Goal: Task Accomplishment & Management: Complete application form

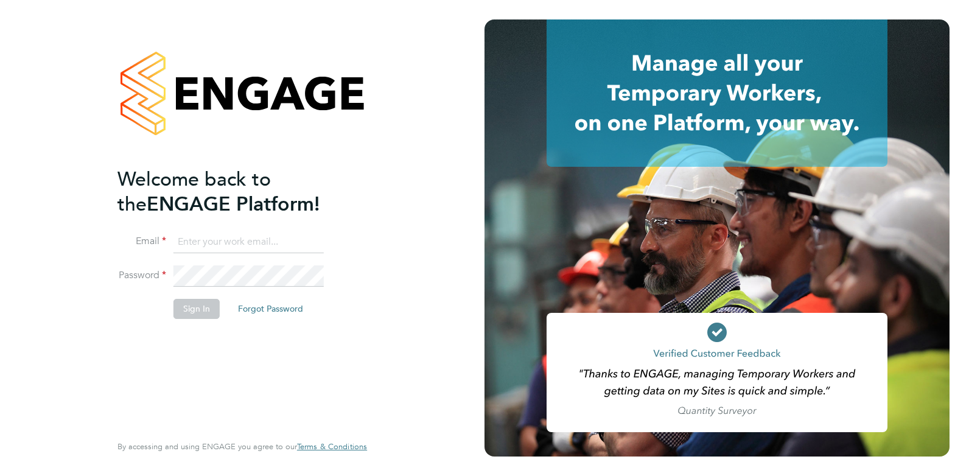
click at [257, 241] on input at bounding box center [249, 242] width 150 height 22
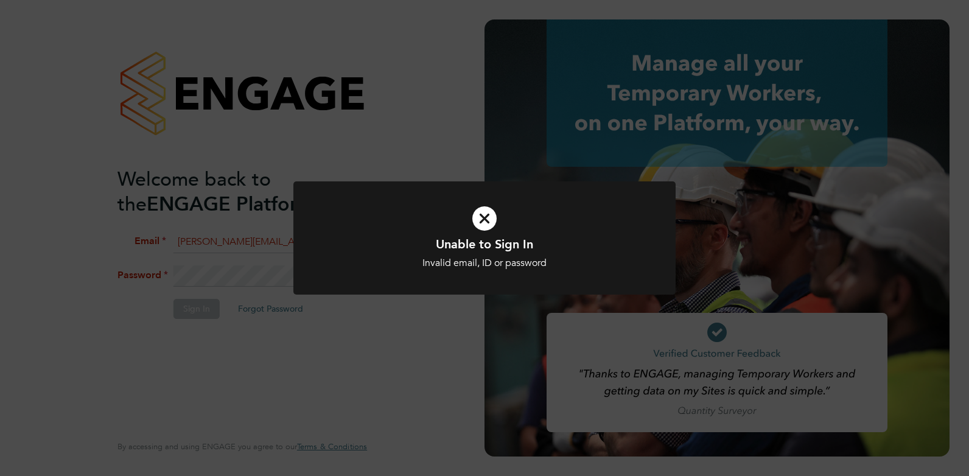
click at [244, 272] on div "Unable to Sign In Invalid email, ID or password Cancel Okay" at bounding box center [484, 238] width 969 height 476
click at [501, 257] on div "Invalid email, ID or password" at bounding box center [484, 263] width 317 height 13
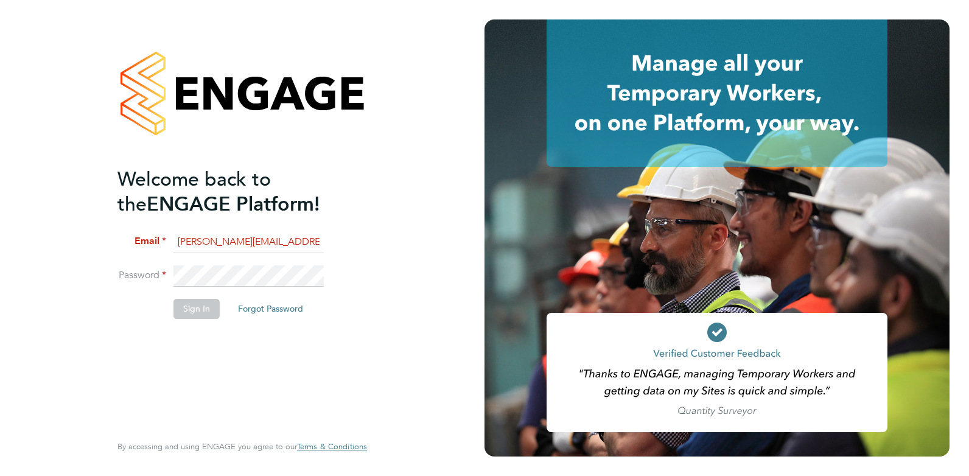
click at [298, 241] on input "[PERSON_NAME][EMAIL_ADDRESS][DOMAIN_NAME]" at bounding box center [249, 242] width 150 height 22
type input "a"
type input "[PERSON_NAME][EMAIL_ADDRESS][DOMAIN_NAME]"
click at [200, 301] on button "Sign In" at bounding box center [197, 308] width 46 height 19
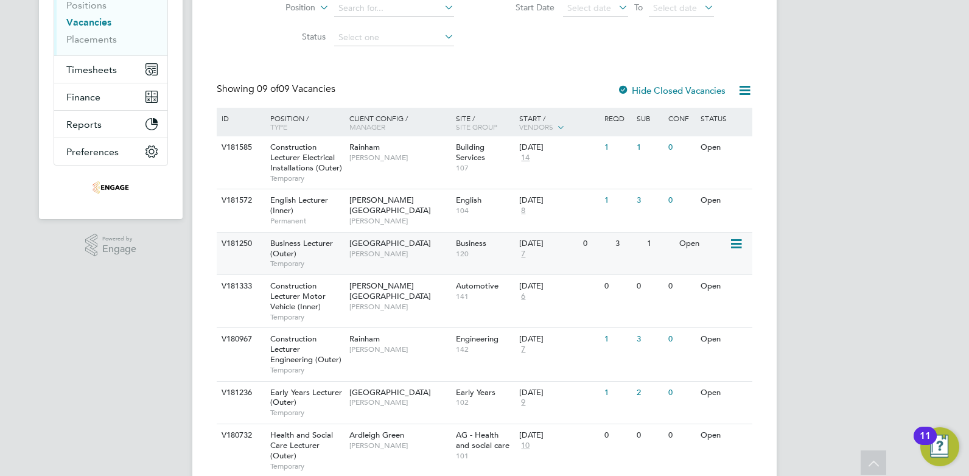
scroll to position [244, 0]
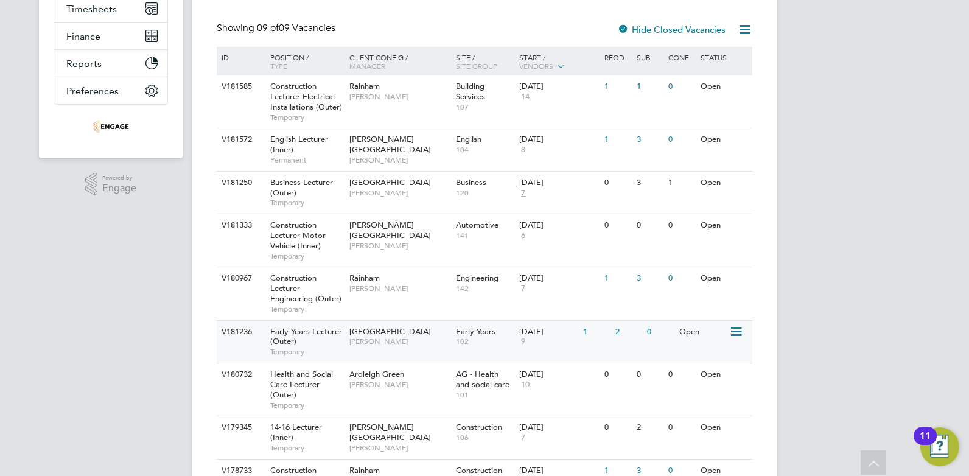
click at [371, 336] on span "[GEOGRAPHIC_DATA]" at bounding box center [391, 331] width 82 height 10
click at [324, 376] on span "Health and Social Care Lecturer (Outer)" at bounding box center [301, 384] width 63 height 31
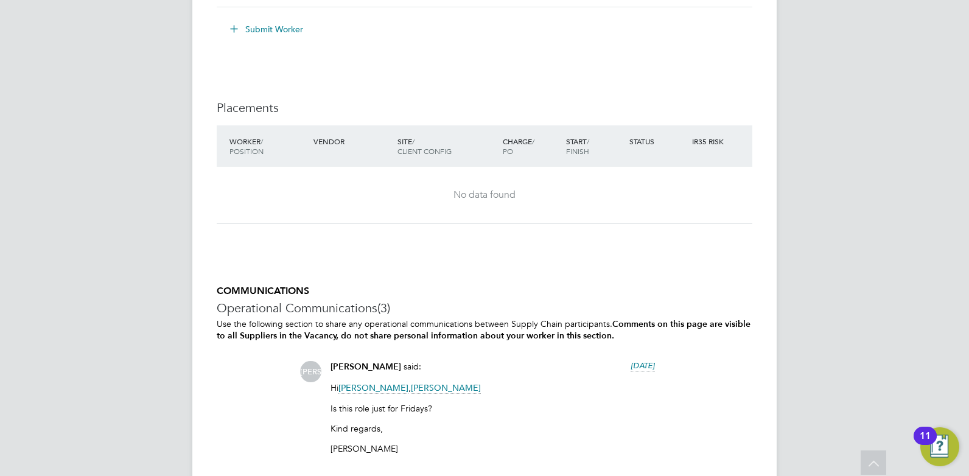
scroll to position [1927, 0]
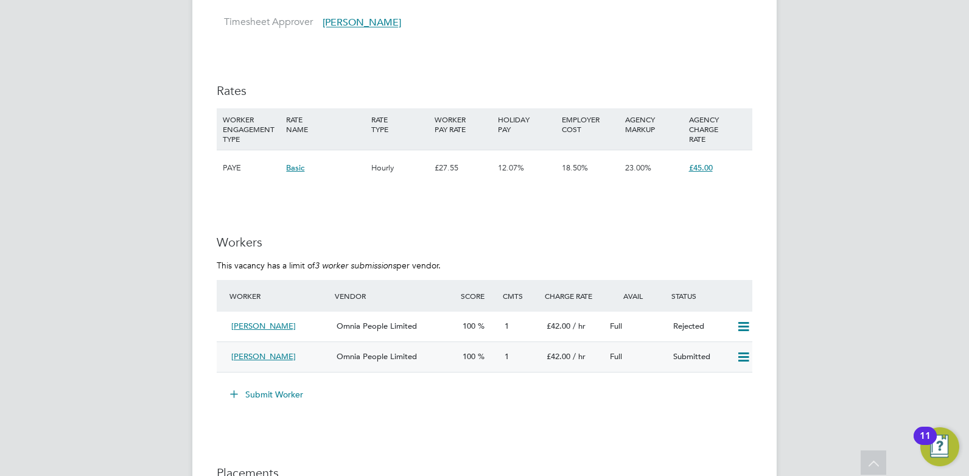
click at [529, 365] on div "1" at bounding box center [521, 357] width 42 height 20
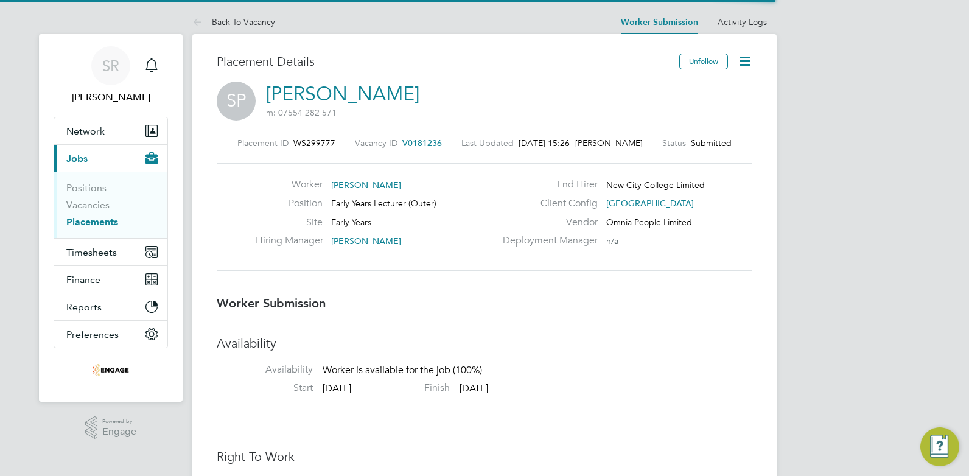
scroll to position [6, 6]
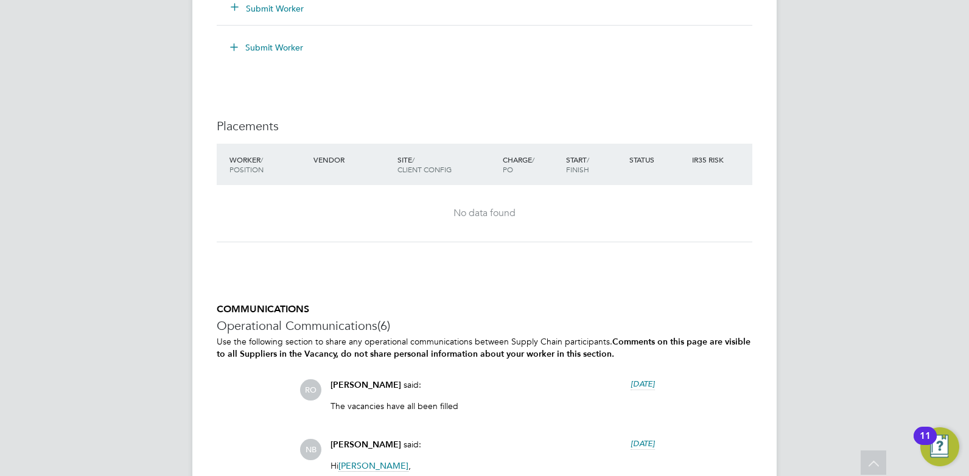
scroll to position [2496, 0]
